Goal: Check status: Check status

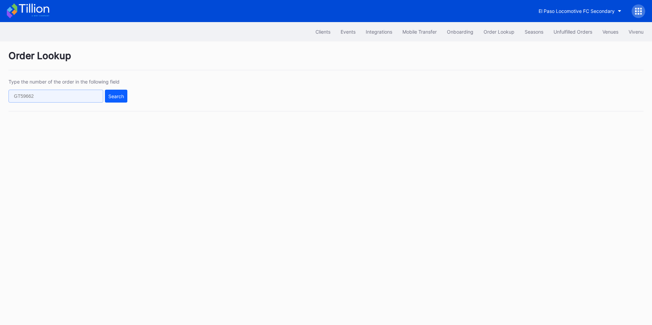
click at [68, 97] on input "text" at bounding box center [55, 96] width 95 height 13
paste input "626611400"
click at [116, 98] on div "Search" at bounding box center [116, 96] width 16 height 6
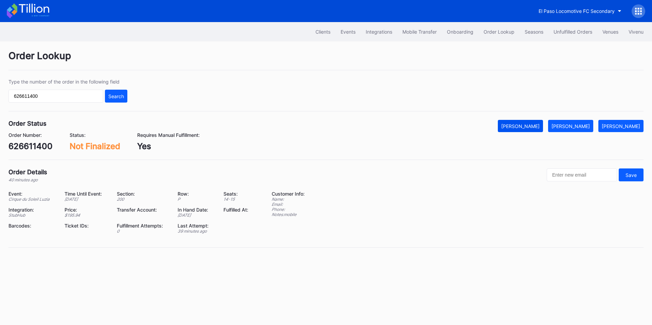
click at [540, 127] on div "[PERSON_NAME]" at bounding box center [520, 126] width 38 height 6
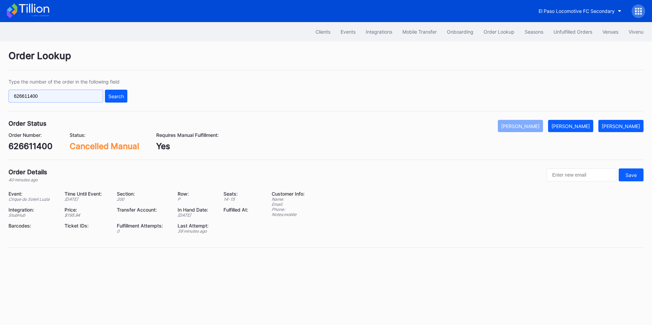
click at [79, 92] on input "626611400" at bounding box center [55, 96] width 95 height 13
paste input "3948"
type input "626613948"
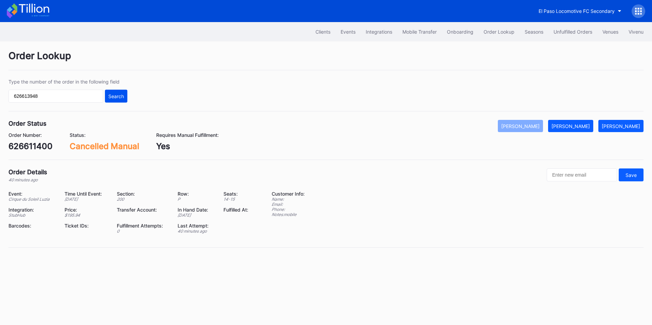
click at [116, 91] on button "Search" at bounding box center [116, 96] width 22 height 13
